Goal: Task Accomplishment & Management: Use online tool/utility

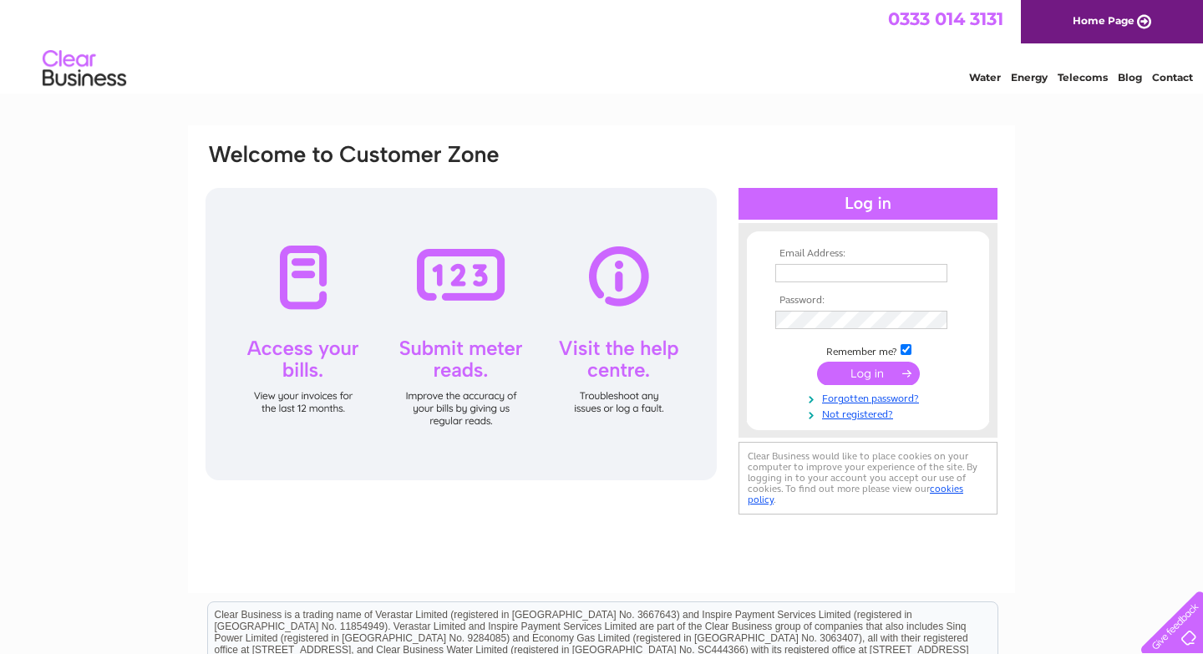
type input "martineweaver@beaconscreative.co.uk"
click at [868, 373] on input "submit" at bounding box center [868, 373] width 103 height 23
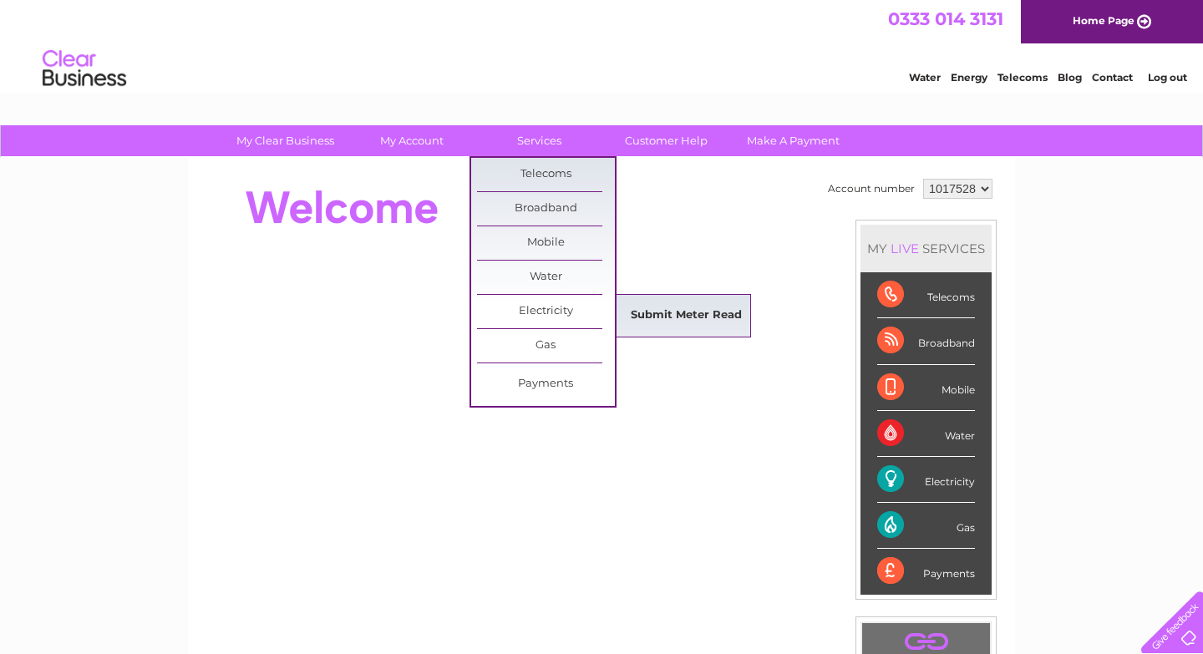
click at [642, 314] on link "Submit Meter Read" at bounding box center [686, 315] width 138 height 33
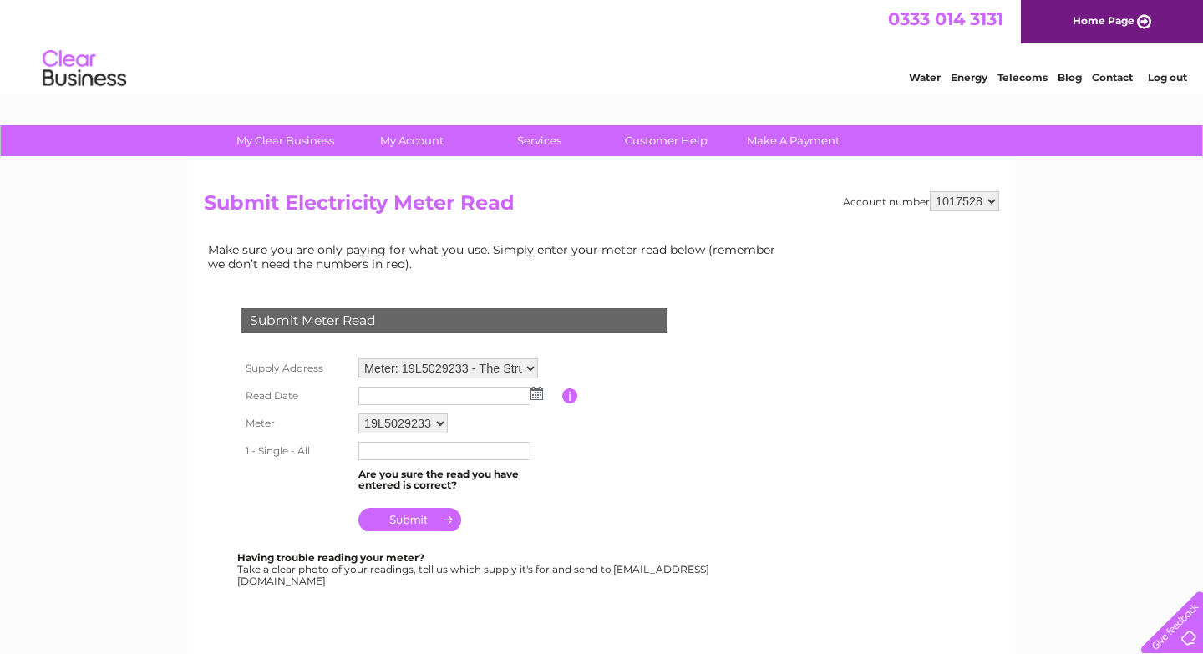
click at [442, 426] on select "19L5029233" at bounding box center [402, 424] width 89 height 20
click at [441, 422] on select "19L5029233" at bounding box center [403, 425] width 91 height 22
click at [531, 366] on select "Meter: 19L5029233 - The Struet, Brecon, LD3 7LH" at bounding box center [448, 368] width 180 height 20
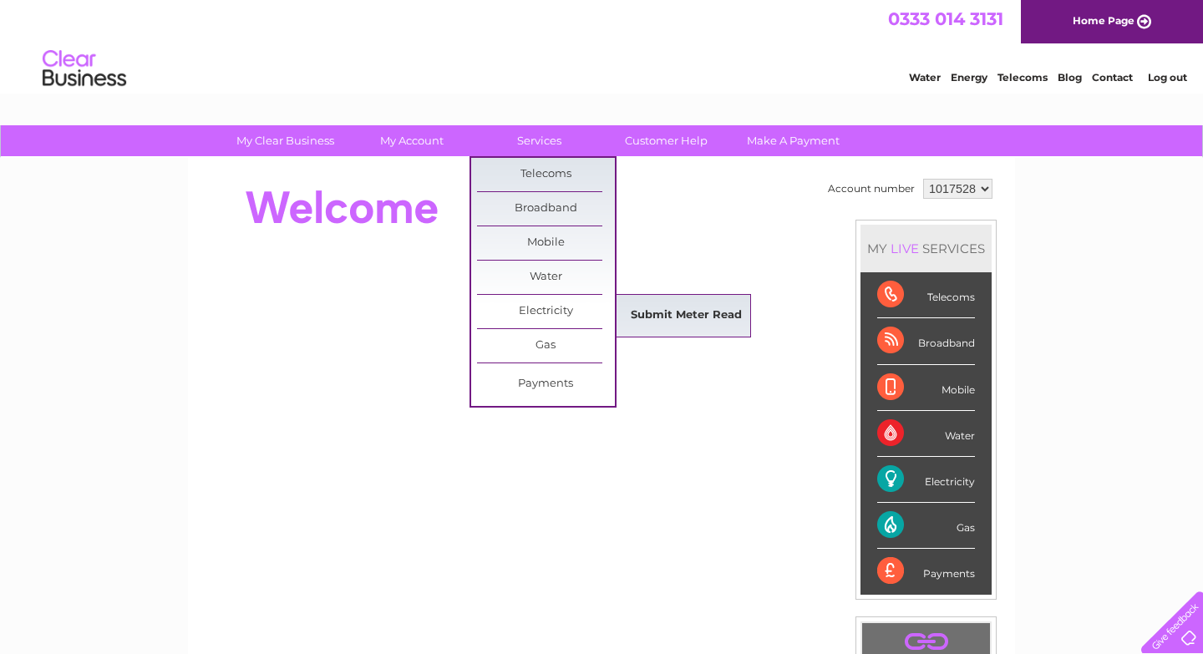
click at [663, 312] on link "Submit Meter Read" at bounding box center [686, 315] width 138 height 33
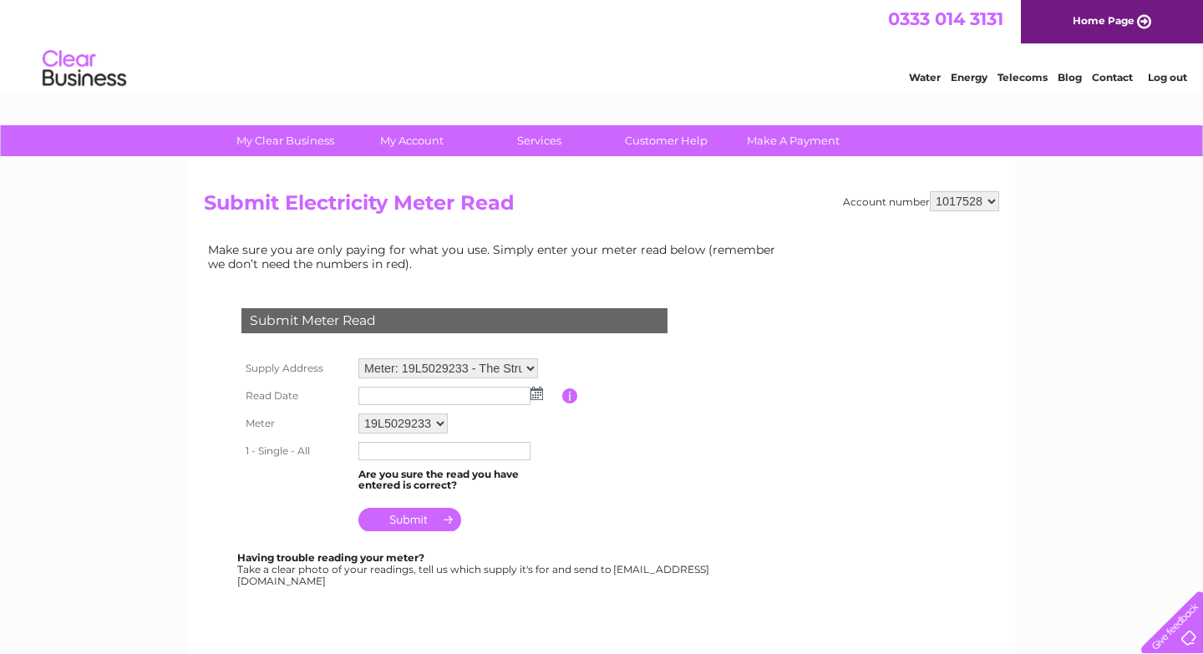
click at [539, 392] on img at bounding box center [536, 393] width 13 height 13
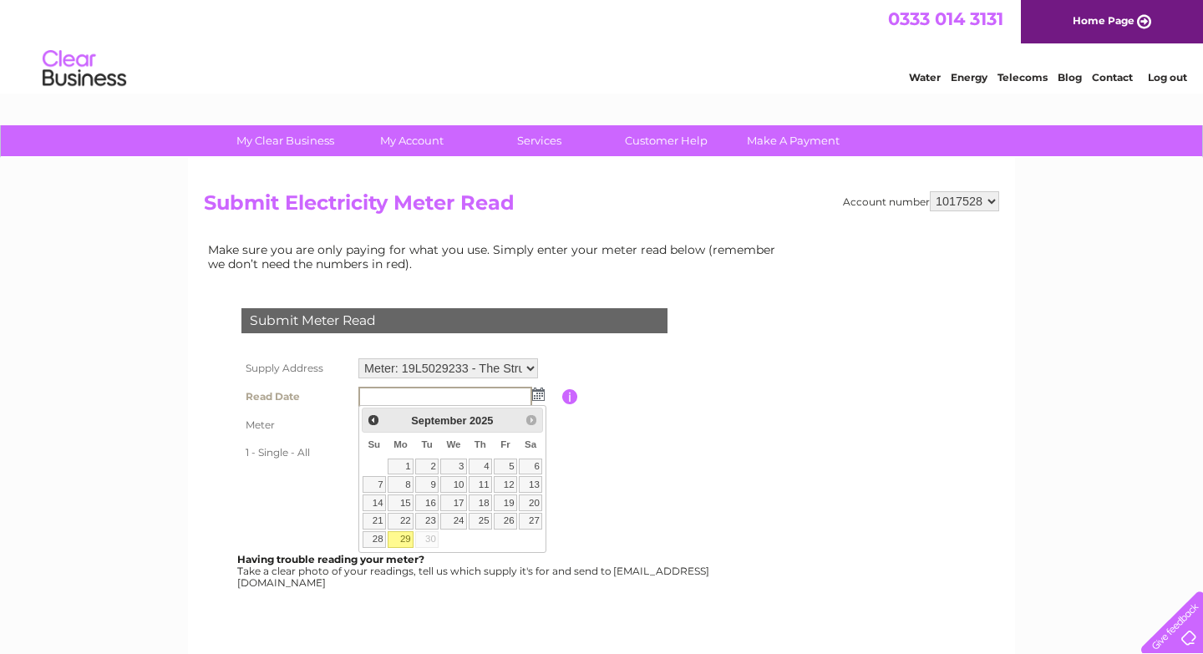
click at [407, 539] on link "29" at bounding box center [401, 539] width 26 height 17
type input "[DATE]"
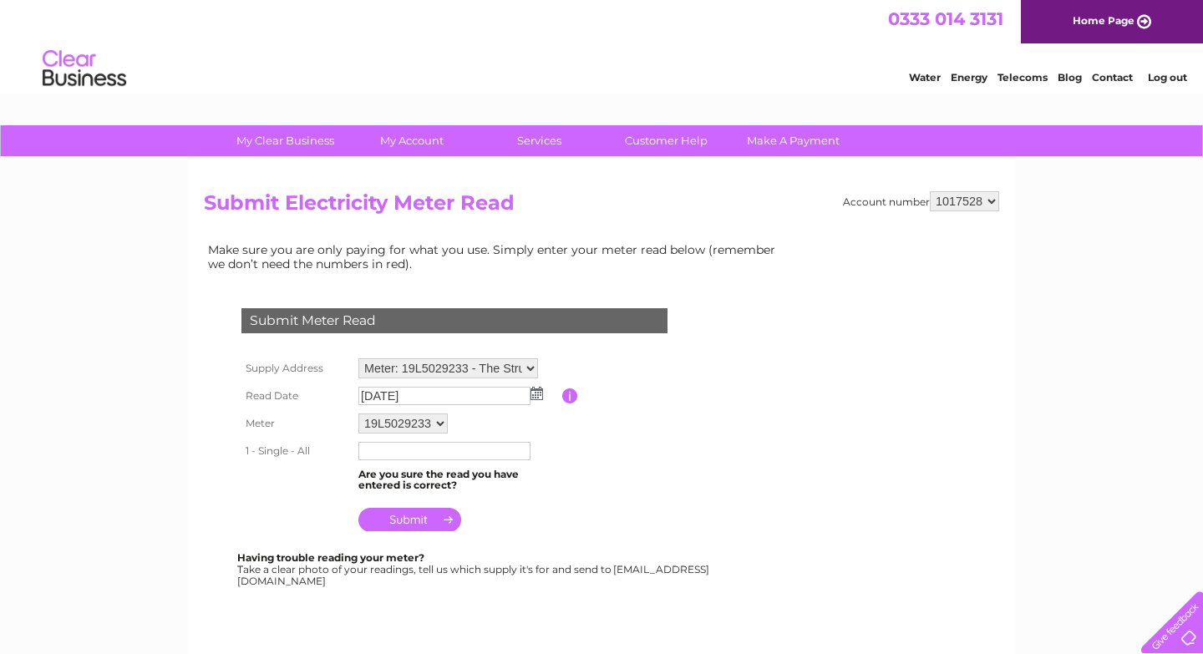
click at [393, 454] on input "text" at bounding box center [444, 451] width 172 height 18
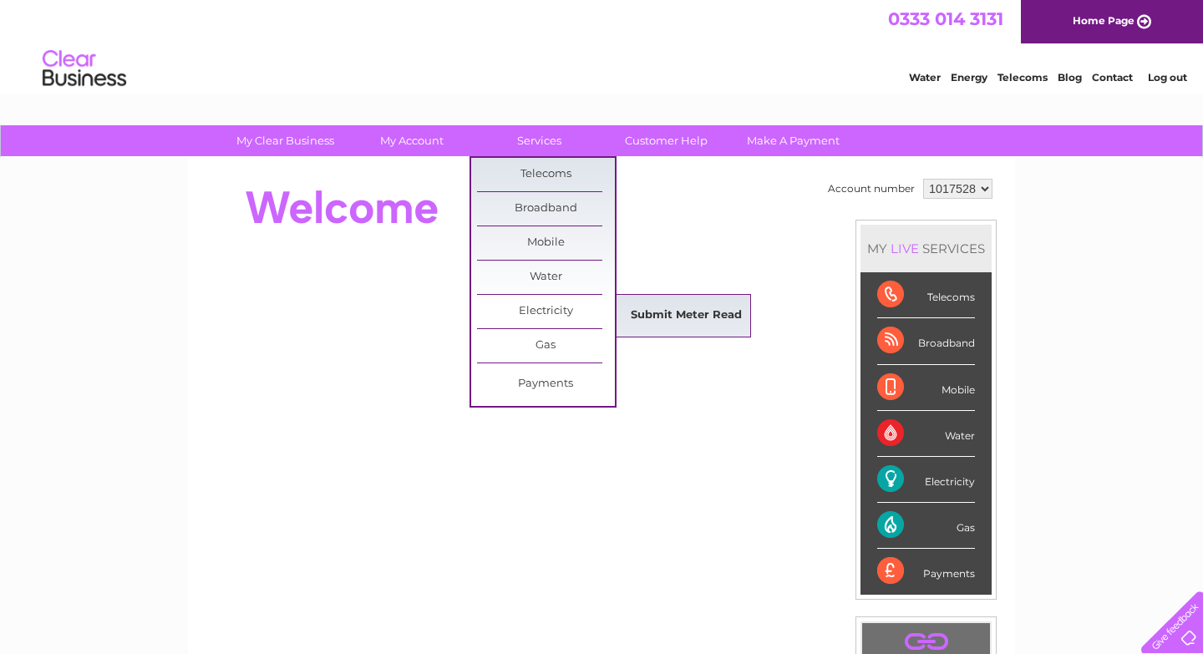
click at [662, 321] on link "Submit Meter Read" at bounding box center [686, 315] width 138 height 33
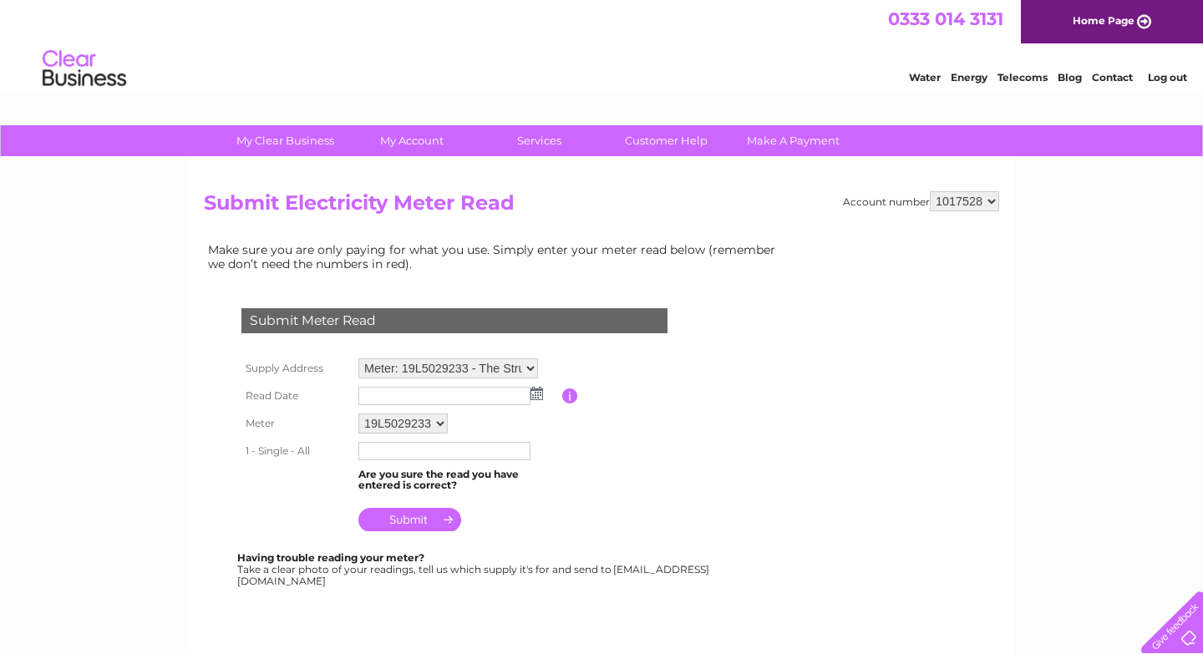
click at [537, 397] on img at bounding box center [536, 393] width 13 height 13
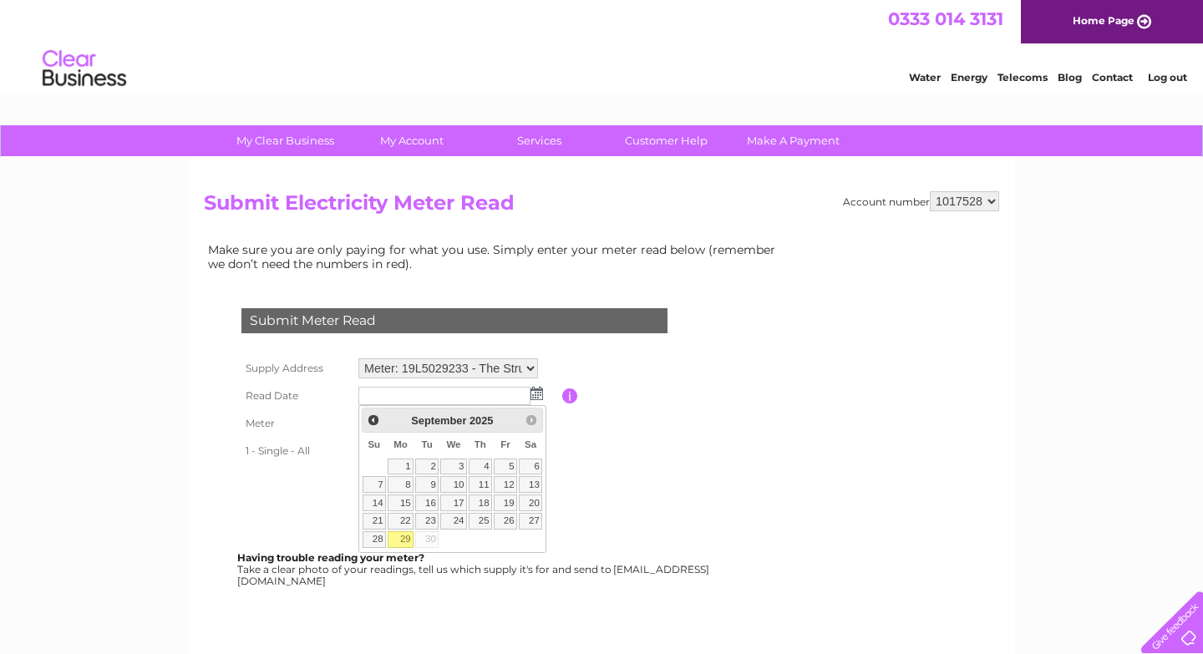
click at [401, 541] on link "29" at bounding box center [401, 539] width 26 height 17
type input "2025/09/29"
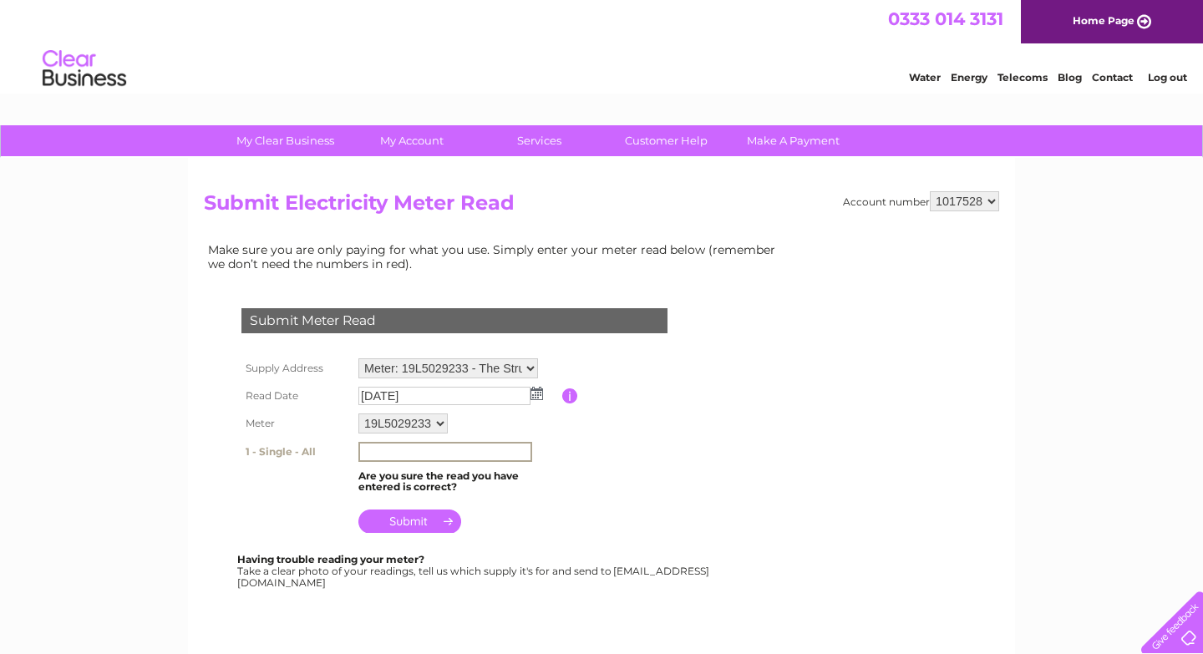
click at [377, 457] on input "text" at bounding box center [445, 452] width 174 height 20
type input "22412"
click at [411, 522] on input "submit" at bounding box center [409, 519] width 103 height 23
